Goal: Task Accomplishment & Management: Use online tool/utility

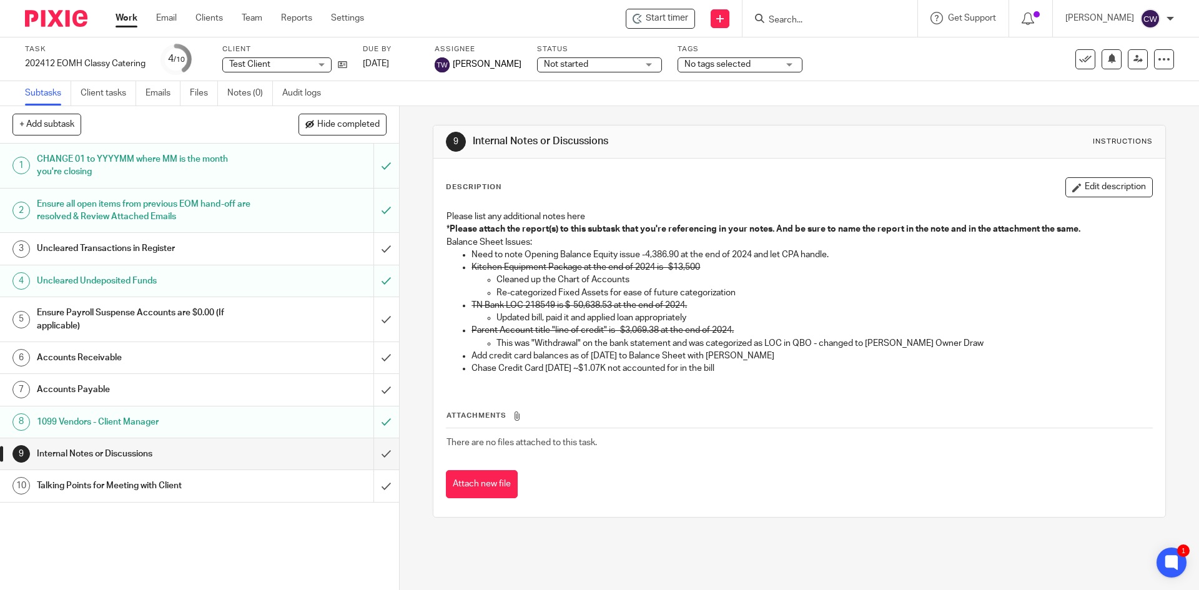
click at [738, 366] on p "Chase Credit Card OCT 2024 ~$1.07K not accounted for in the bill" at bounding box center [812, 368] width 680 height 12
click at [1097, 191] on button "Edit description" at bounding box center [1109, 187] width 87 height 20
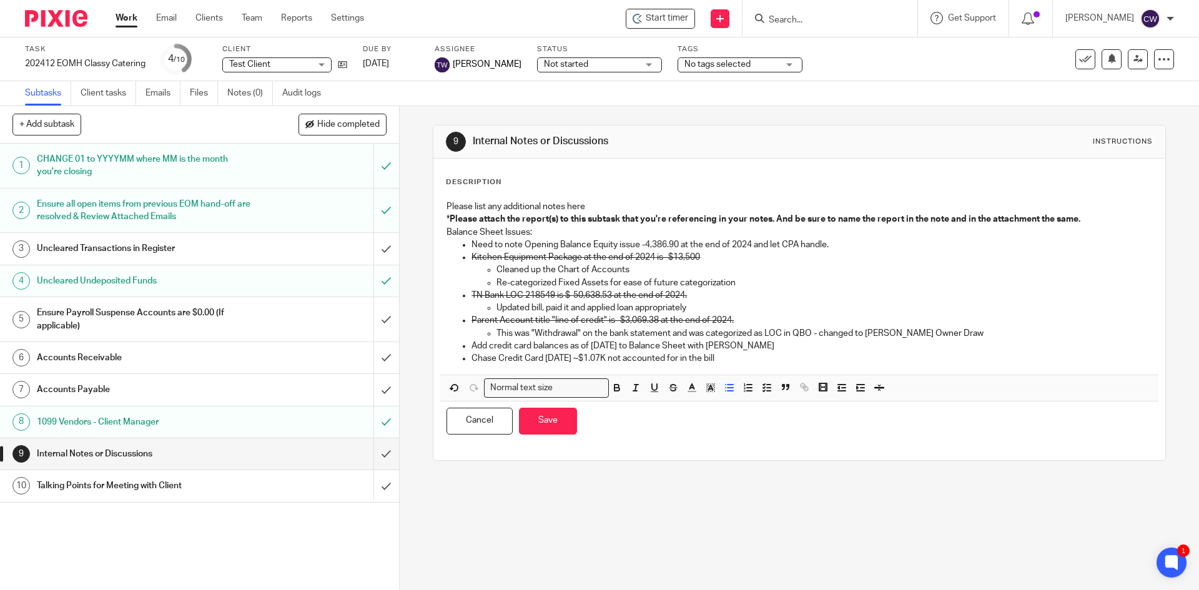
click at [748, 364] on p "Chase Credit Card OCT 2024 ~$1.07K not accounted for in the bill" at bounding box center [812, 358] width 680 height 12
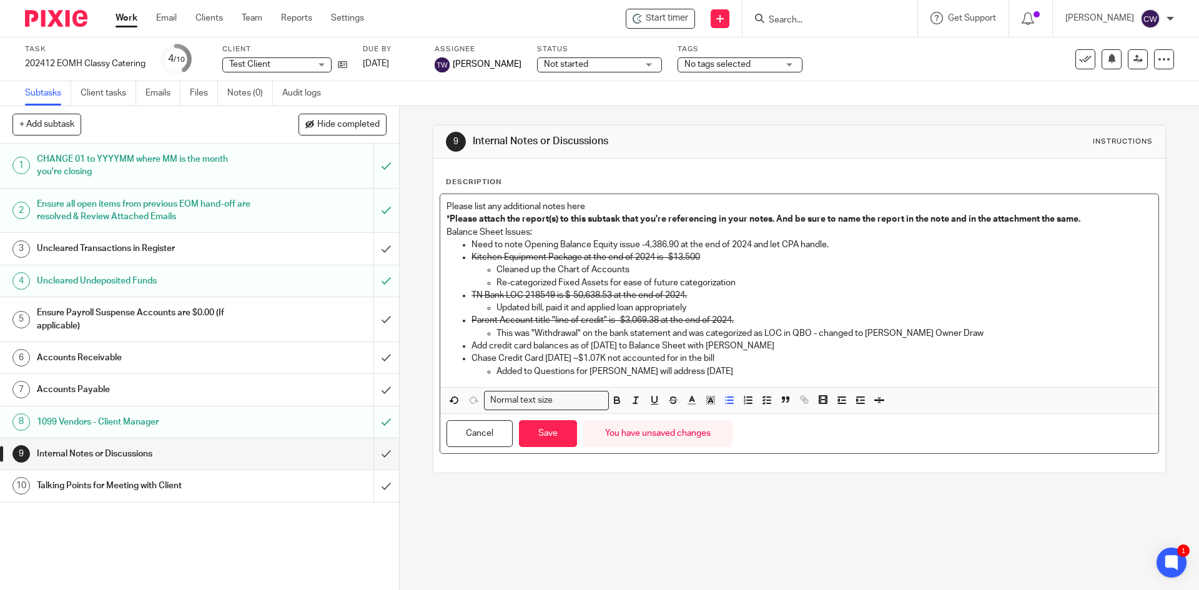
click at [745, 361] on p "Chase Credit Card OCT 2024 ~$1.07K not accounted for in the bill" at bounding box center [812, 358] width 680 height 12
click at [559, 444] on button "Save" at bounding box center [548, 433] width 58 height 27
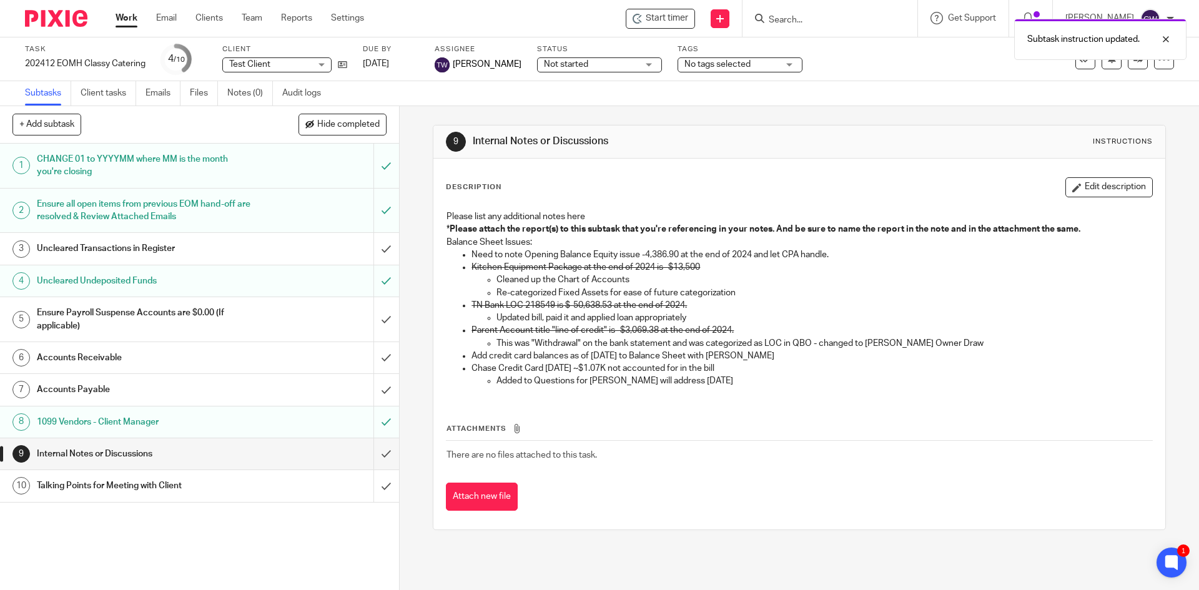
click at [212, 291] on link "4 Uncleared Undeposited Funds" at bounding box center [187, 281] width 374 height 31
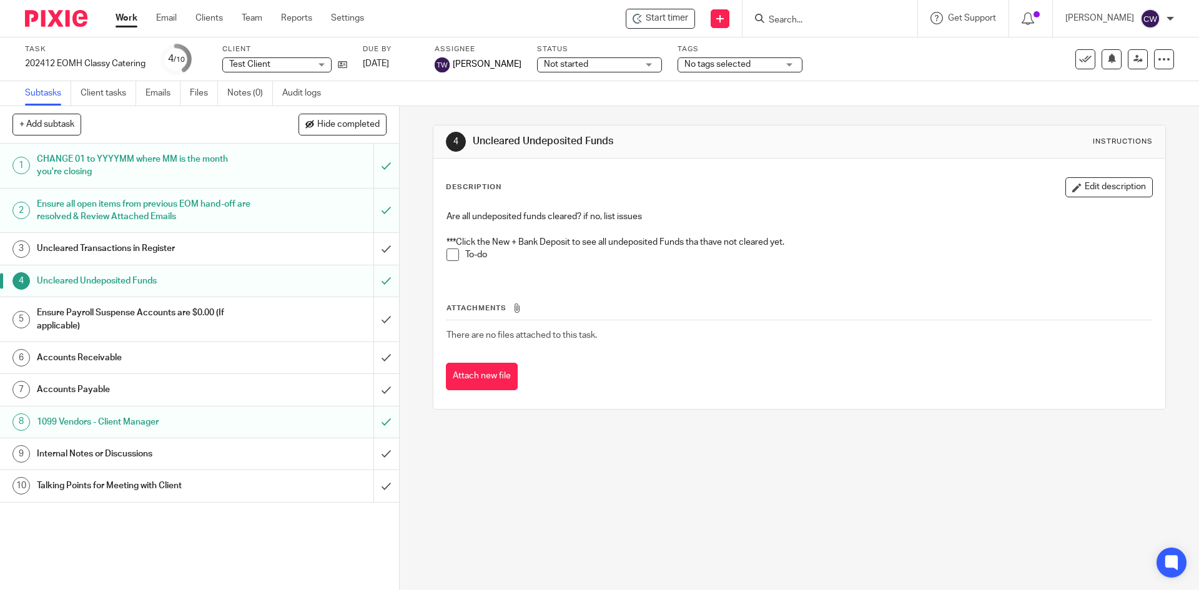
click at [202, 320] on h1 "Ensure Payroll Suspense Accounts are $0.00 (If applicable)" at bounding box center [145, 320] width 216 height 32
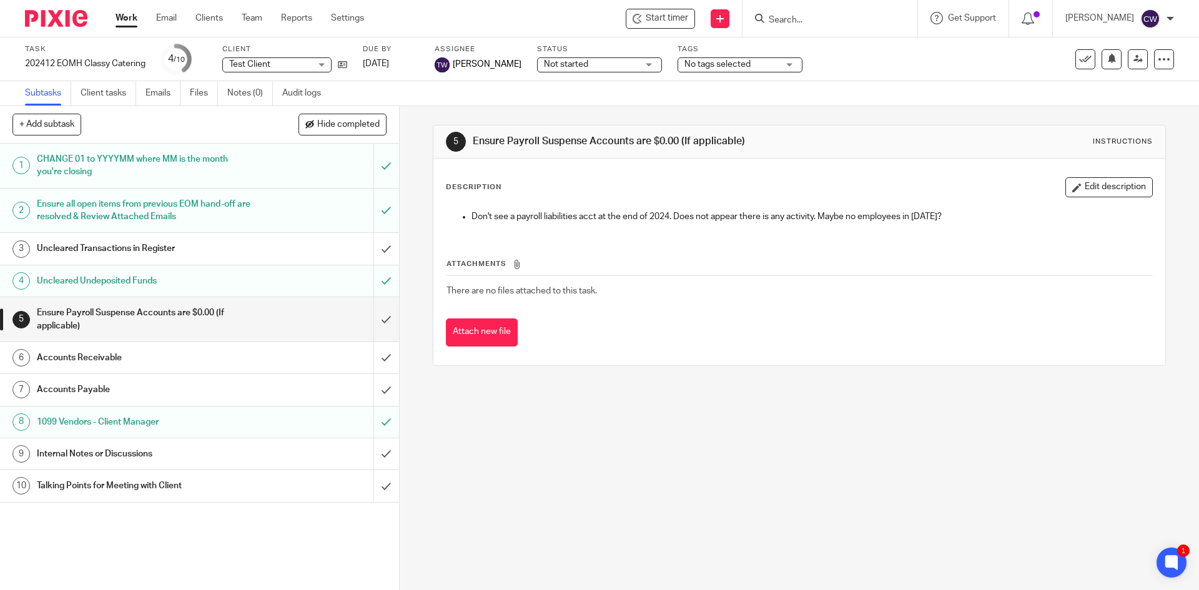
click at [1086, 190] on button "Edit description" at bounding box center [1109, 187] width 87 height 20
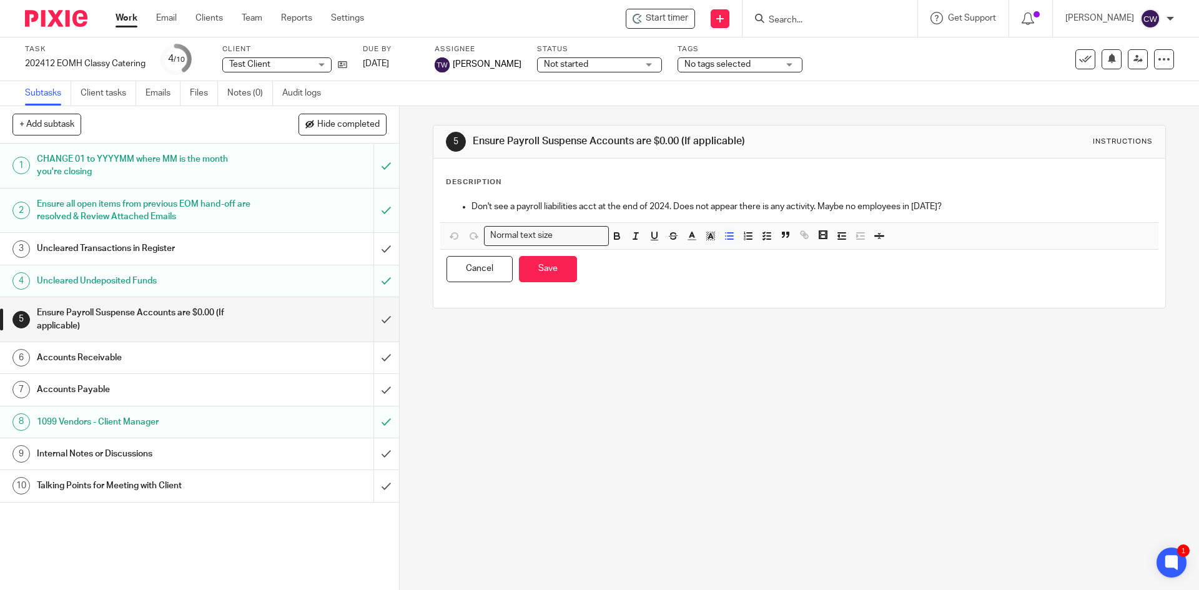
click at [239, 251] on h1 "Uncleared Transactions in Register" at bounding box center [145, 248] width 216 height 19
